Goal: Transaction & Acquisition: Purchase product/service

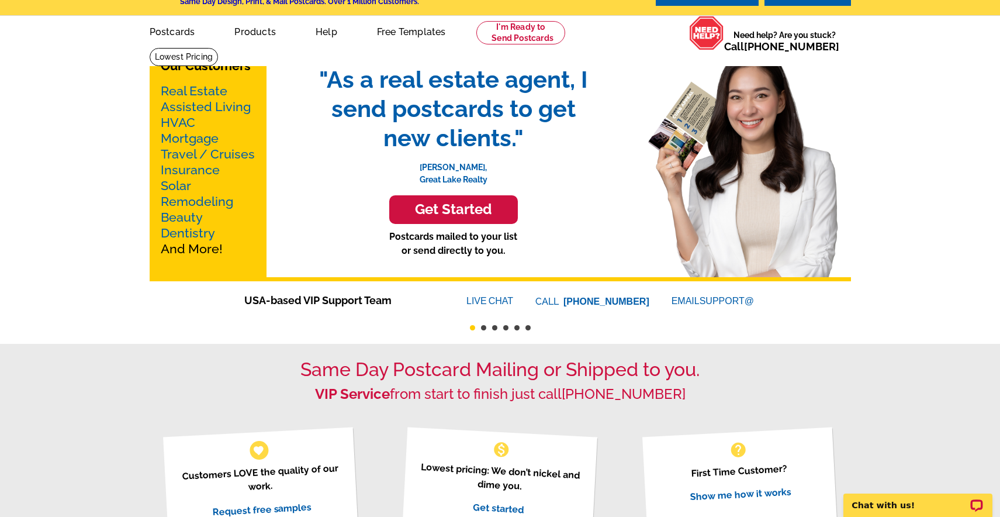
scroll to position [18, 0]
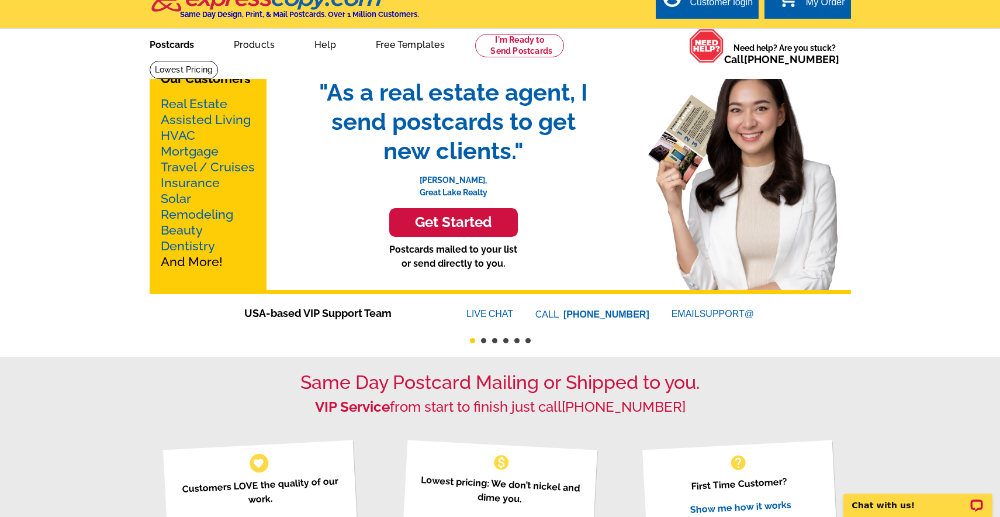
click at [178, 44] on link "Postcards" at bounding box center [172, 43] width 82 height 27
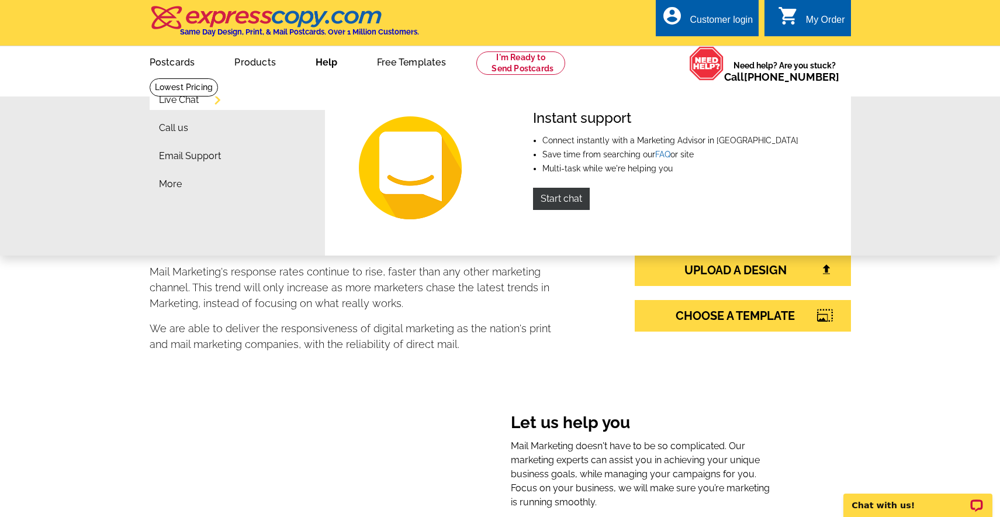
click at [317, 60] on link "Help" at bounding box center [326, 60] width 59 height 27
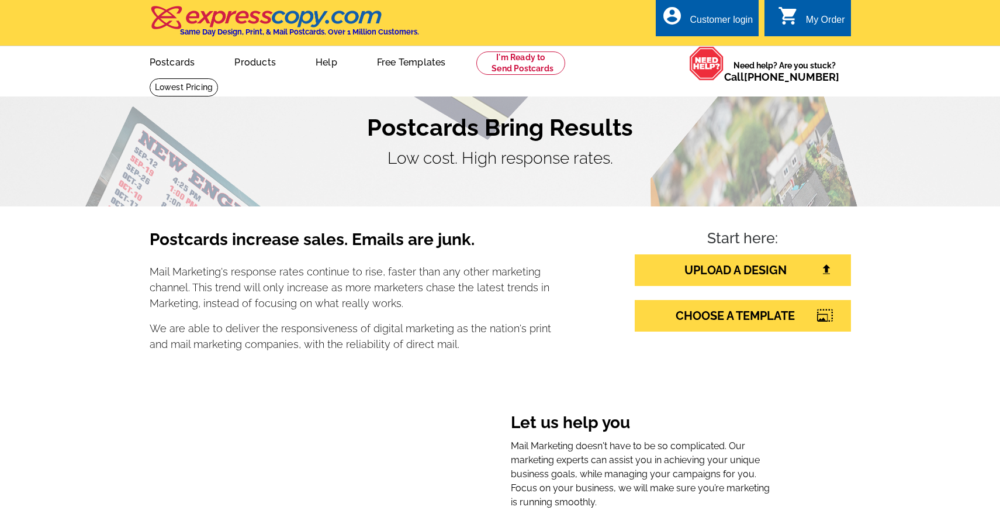
click at [317, 60] on link "Help" at bounding box center [326, 60] width 59 height 27
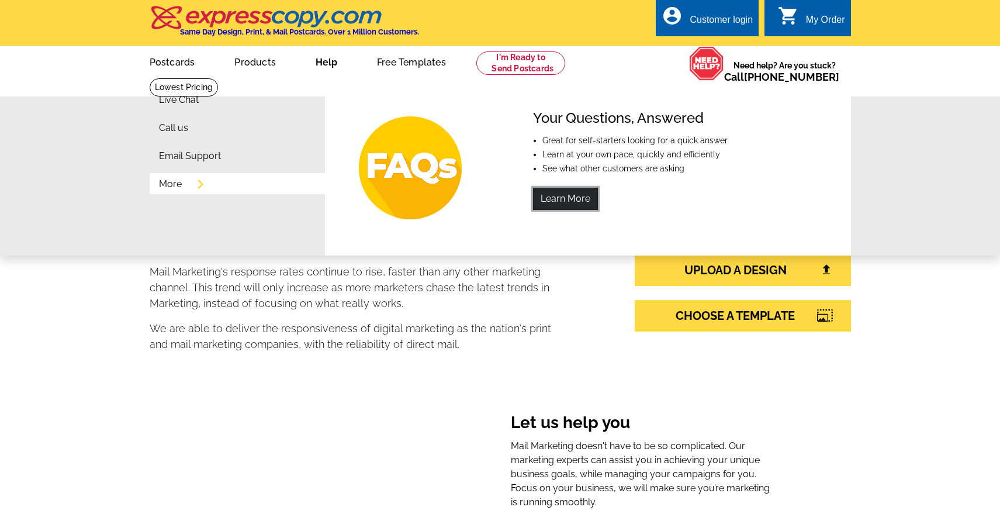
click at [535, 195] on link "Learn More" at bounding box center [565, 199] width 65 height 22
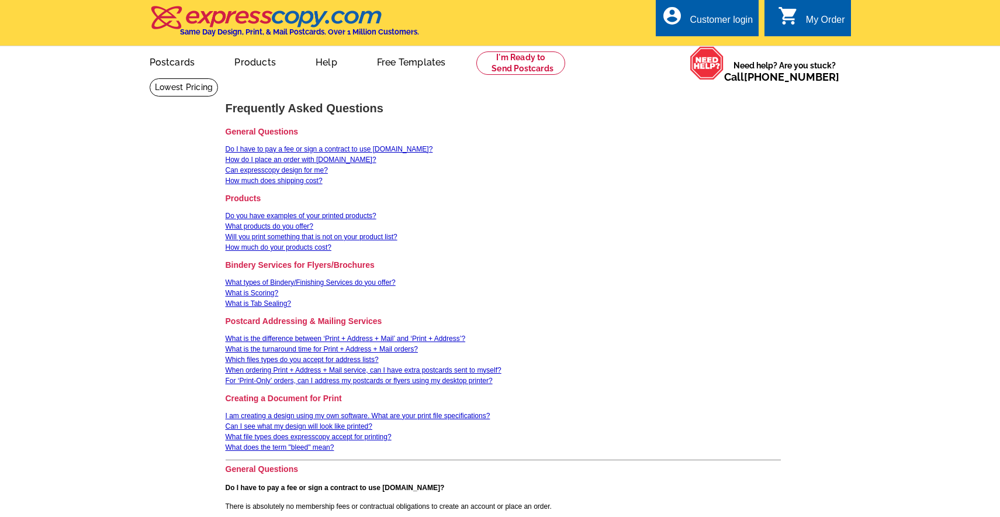
scroll to position [12, 0]
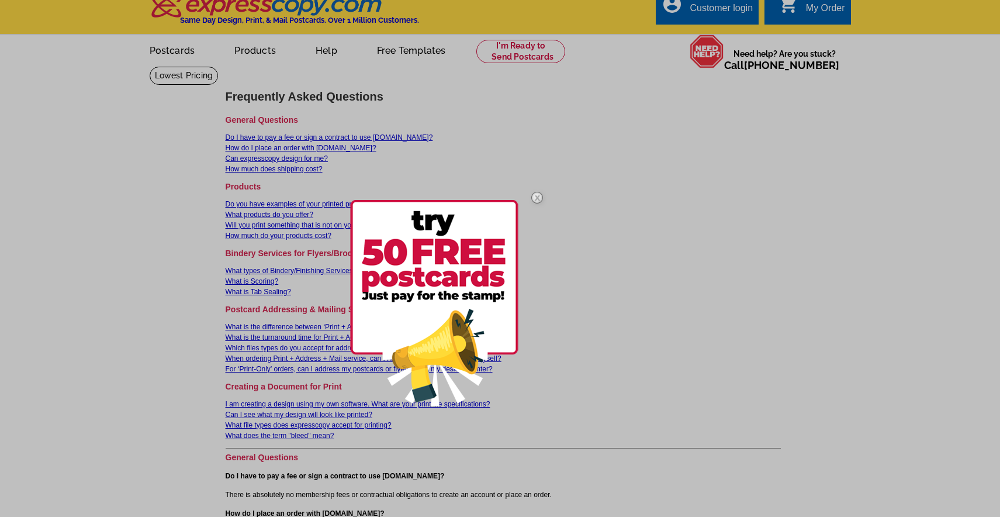
click at [538, 196] on img at bounding box center [537, 198] width 34 height 34
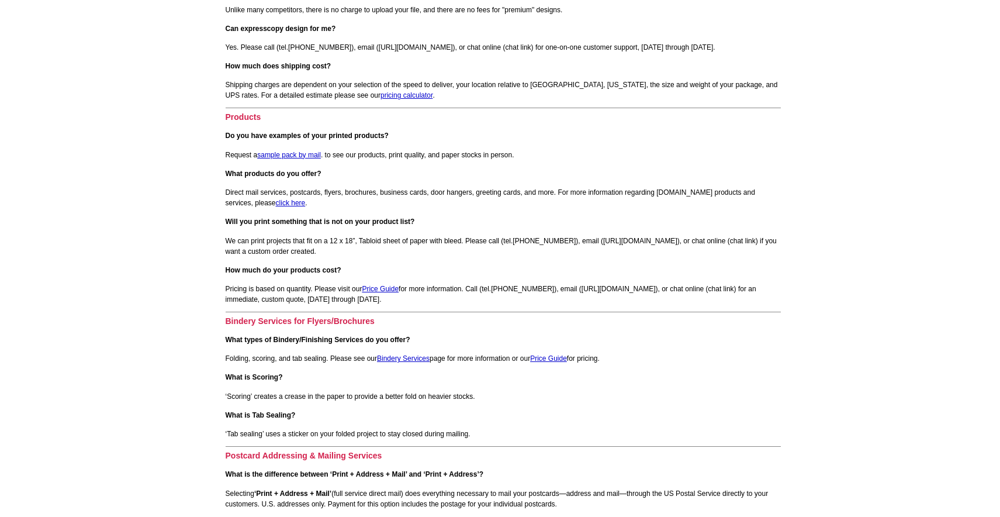
scroll to position [643, 0]
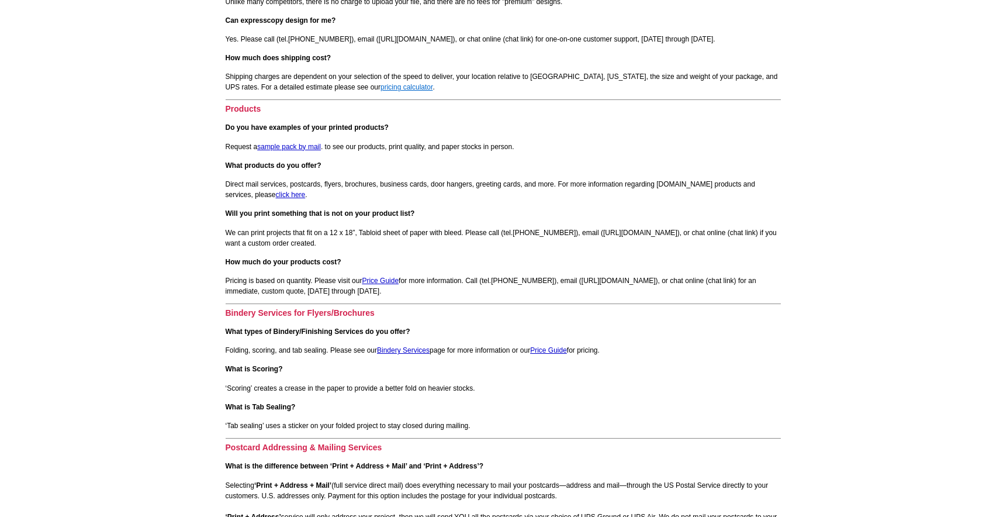
click at [380, 88] on link "pricing calculator" at bounding box center [406, 87] width 52 height 8
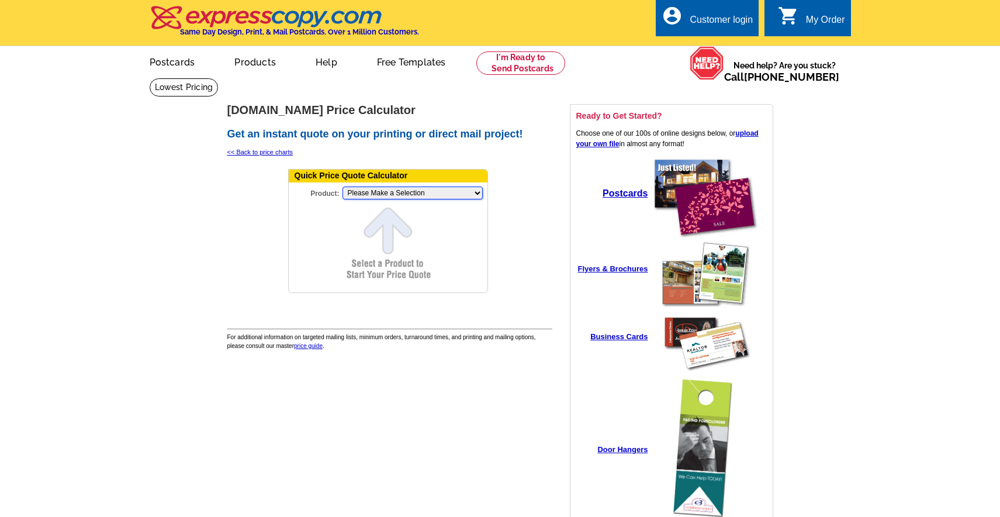
click at [363, 196] on select "Please Make a Selection Jumbo Postcard (5.5" x 8.5") Regular Postcard (4.25" x …" at bounding box center [412, 192] width 140 height 13
select select "1"
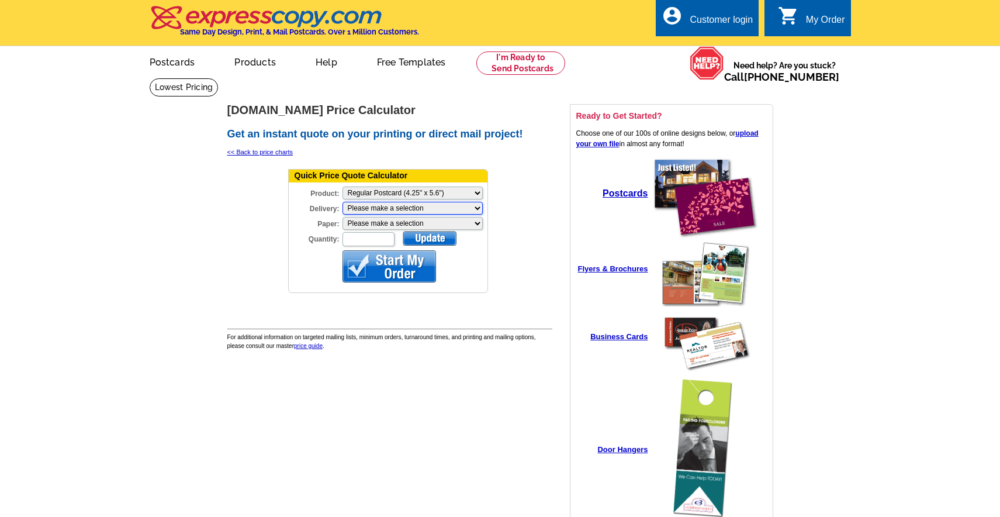
click at [362, 207] on select "Please make a selection Print + Address+USPS First Class Print-Only+Shipped To …" at bounding box center [412, 208] width 140 height 13
select select "3"
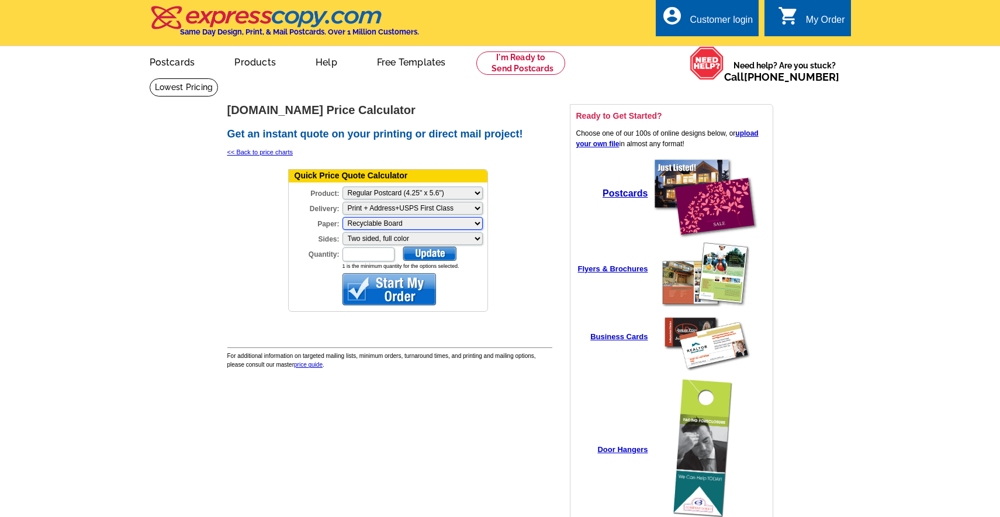
click at [362, 226] on select "Please make a selection Recyclable Board" at bounding box center [412, 223] width 140 height 13
click at [362, 237] on select "Please make a selection Two sided, full color" at bounding box center [412, 238] width 140 height 13
click at [364, 248] on input "Quantity:" at bounding box center [368, 254] width 52 height 14
click at [415, 252] on div at bounding box center [430, 253] width 54 height 15
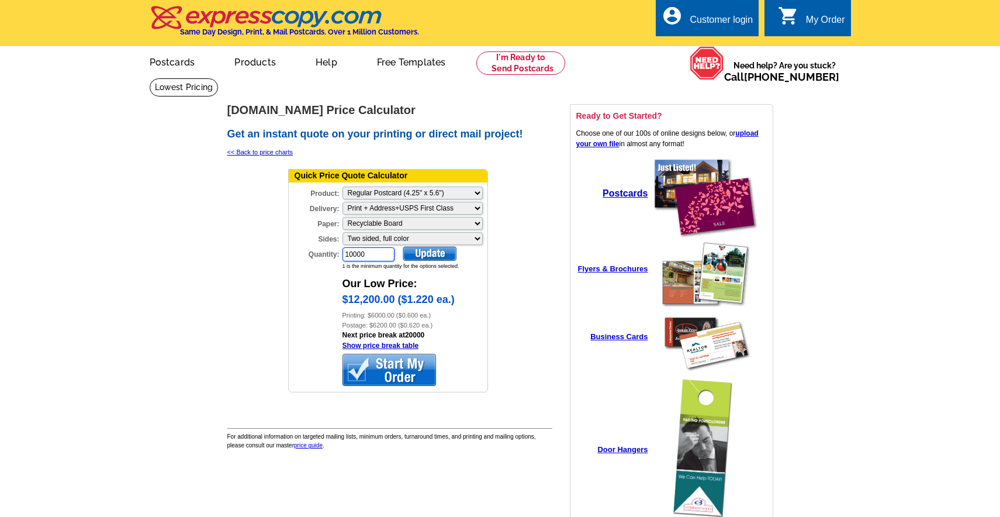
click at [364, 258] on input "10000" at bounding box center [368, 254] width 52 height 14
type input "1000"
click at [405, 247] on div at bounding box center [430, 253] width 54 height 15
click at [219, 78] on link at bounding box center [184, 87] width 69 height 18
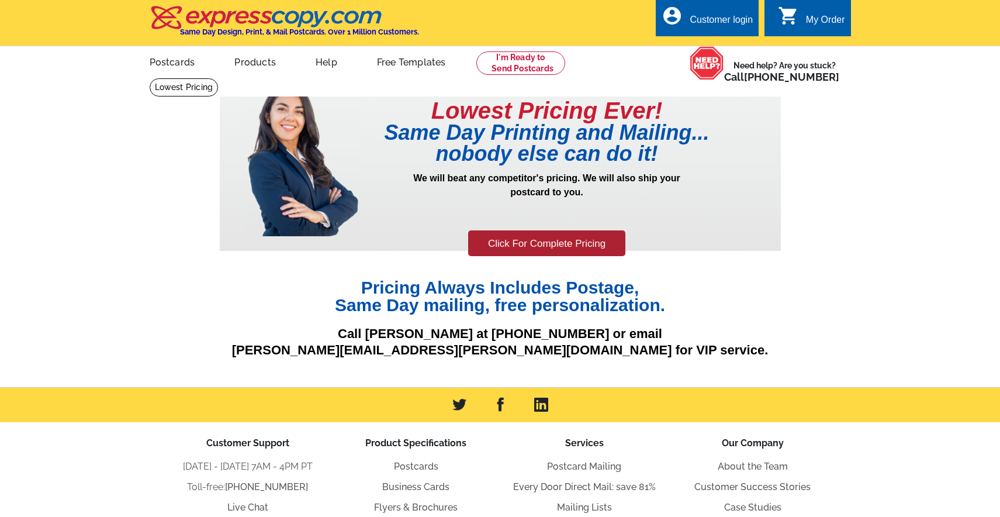
click at [609, 343] on p "Call Sarah Jones at 800-260-5887 or email sarah.jones@expresscopy.com for VIP s…" at bounding box center [500, 341] width 561 height 33
